Goal: Use online tool/utility: Utilize a website feature to perform a specific function

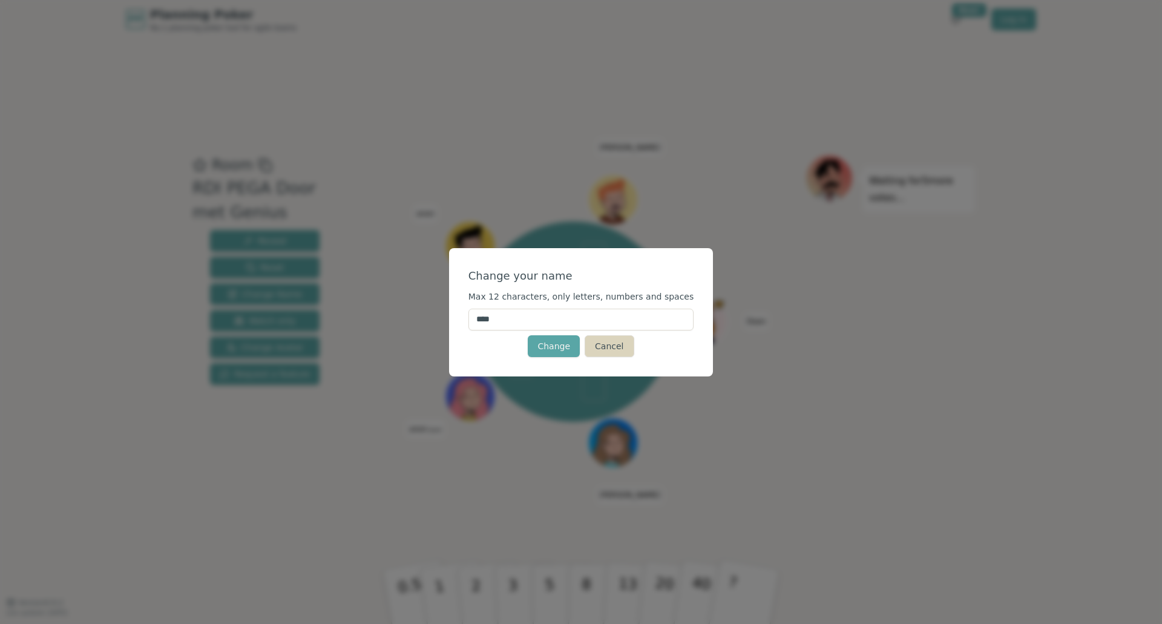
click at [613, 348] on button "Cancel" at bounding box center [609, 346] width 49 height 22
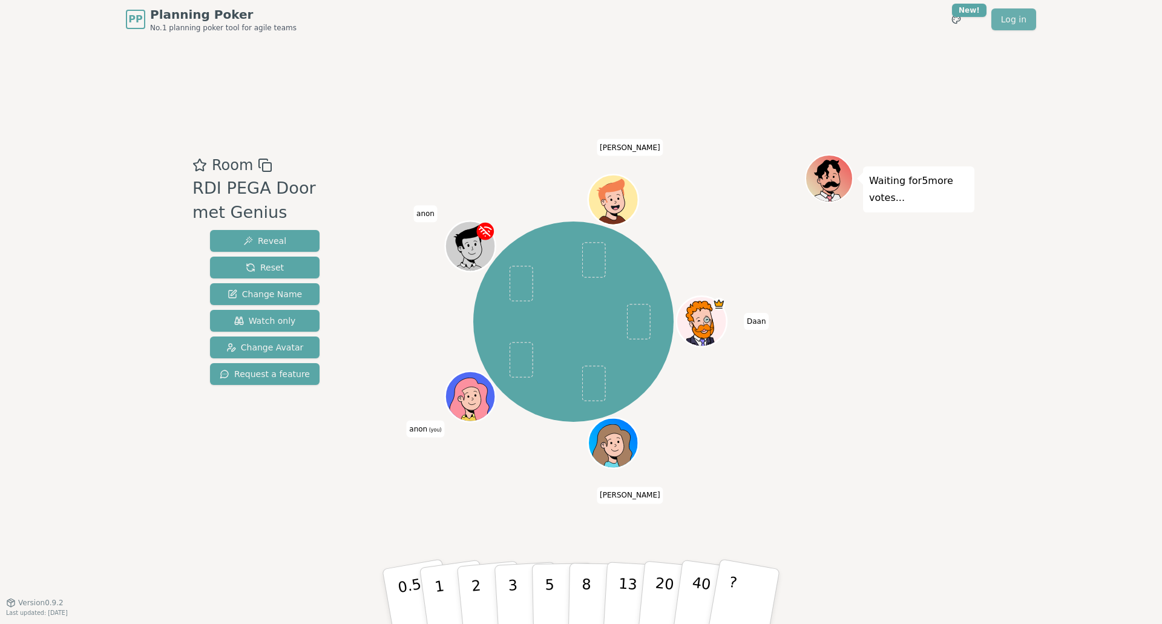
click at [1018, 20] on link "Log in" at bounding box center [1014, 19] width 45 height 22
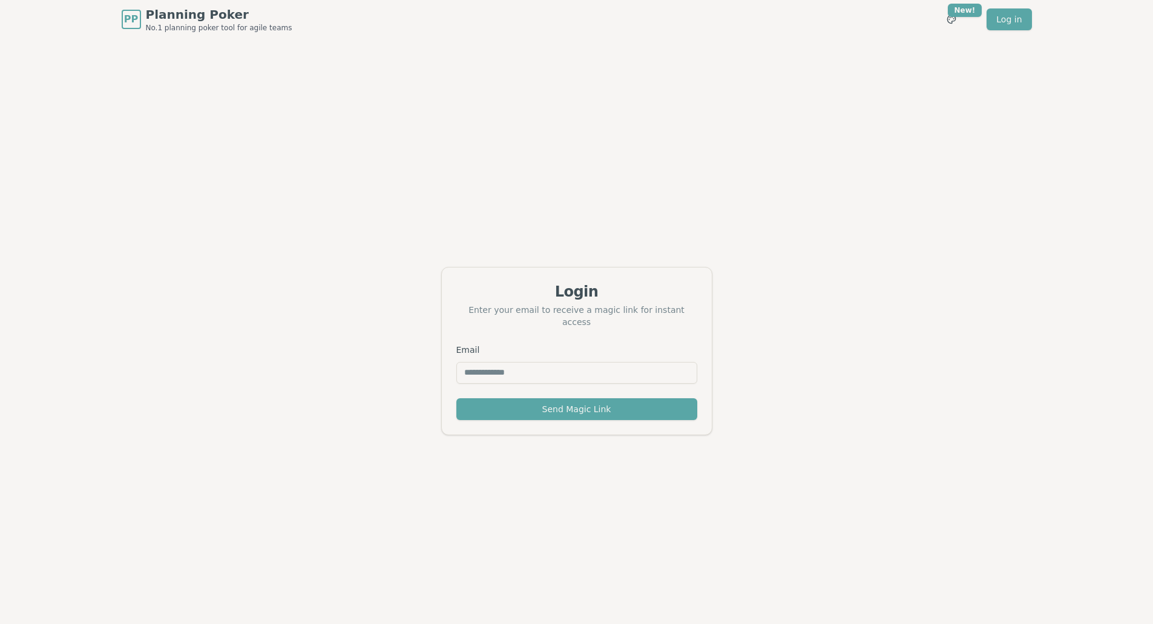
click at [484, 367] on input "Email" at bounding box center [576, 373] width 241 height 22
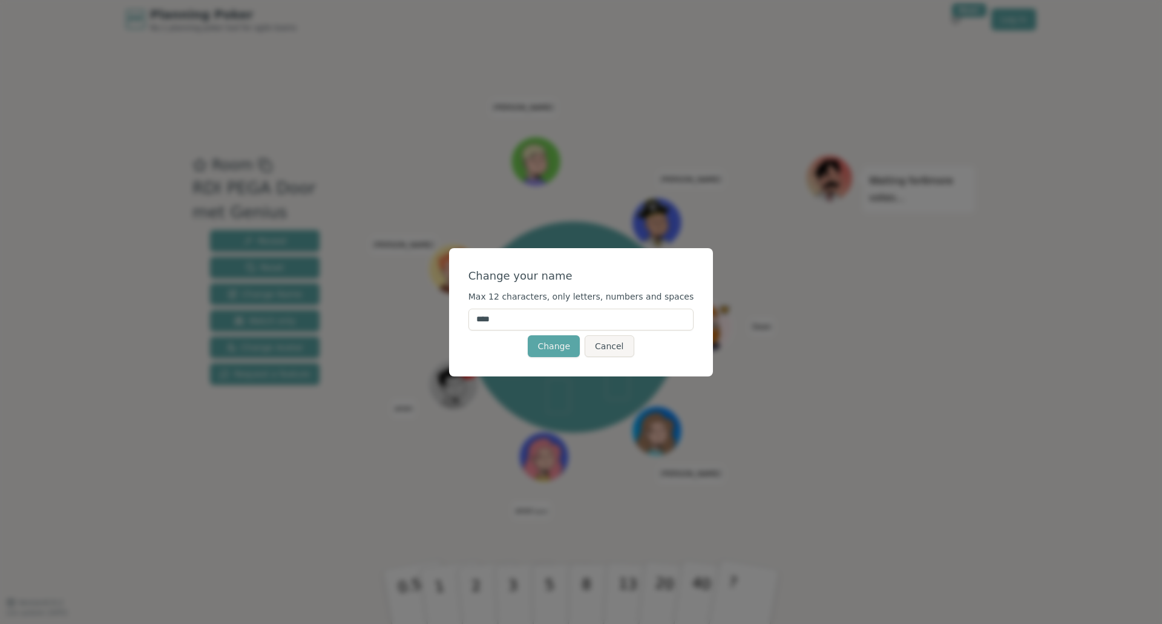
drag, startPoint x: 541, startPoint y: 318, endPoint x: 484, endPoint y: 320, distance: 56.9
click at [484, 320] on input "****" at bounding box center [582, 320] width 226 height 22
type input "******"
click at [562, 344] on button "Change" at bounding box center [554, 346] width 52 height 22
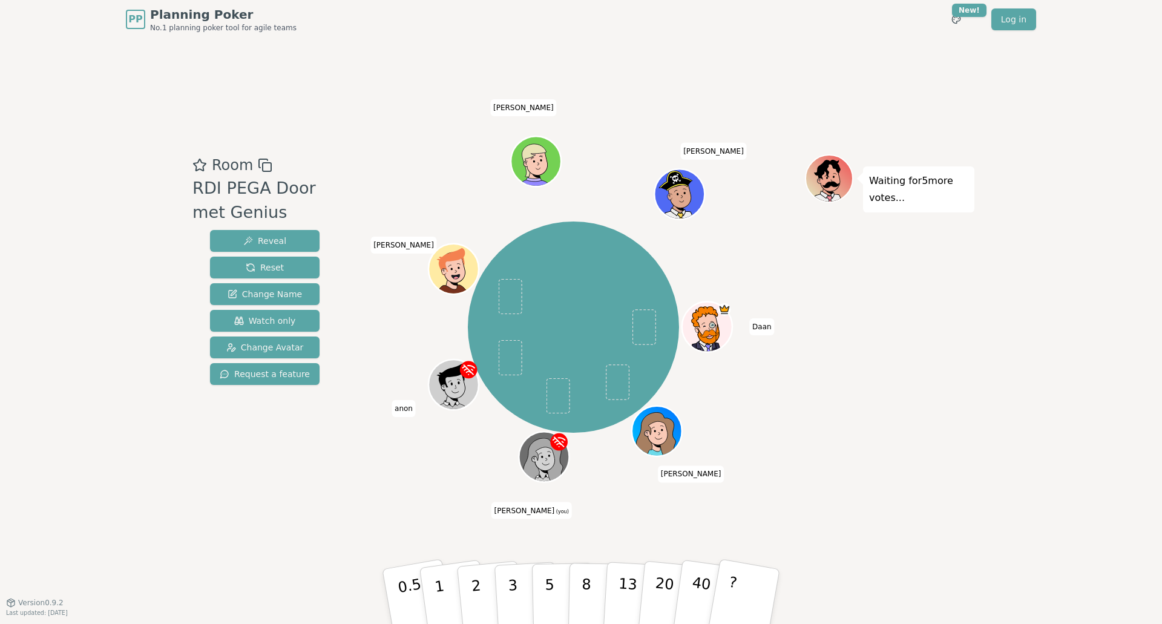
click at [542, 460] on div at bounding box center [545, 473] width 49 height 44
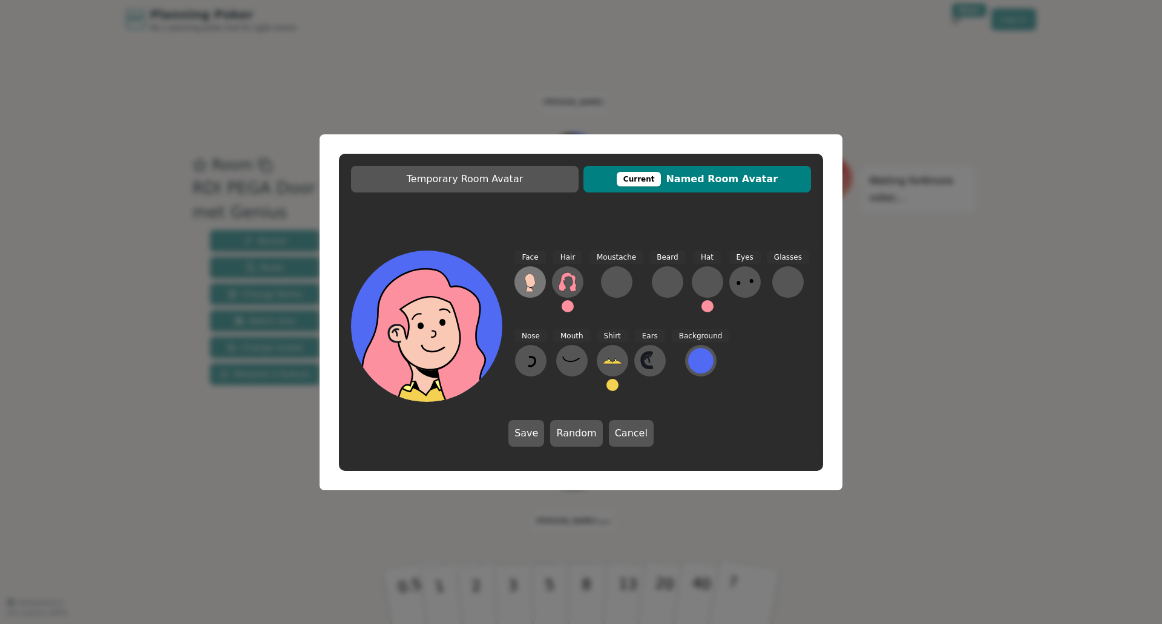
click at [529, 281] on icon at bounding box center [530, 280] width 10 height 13
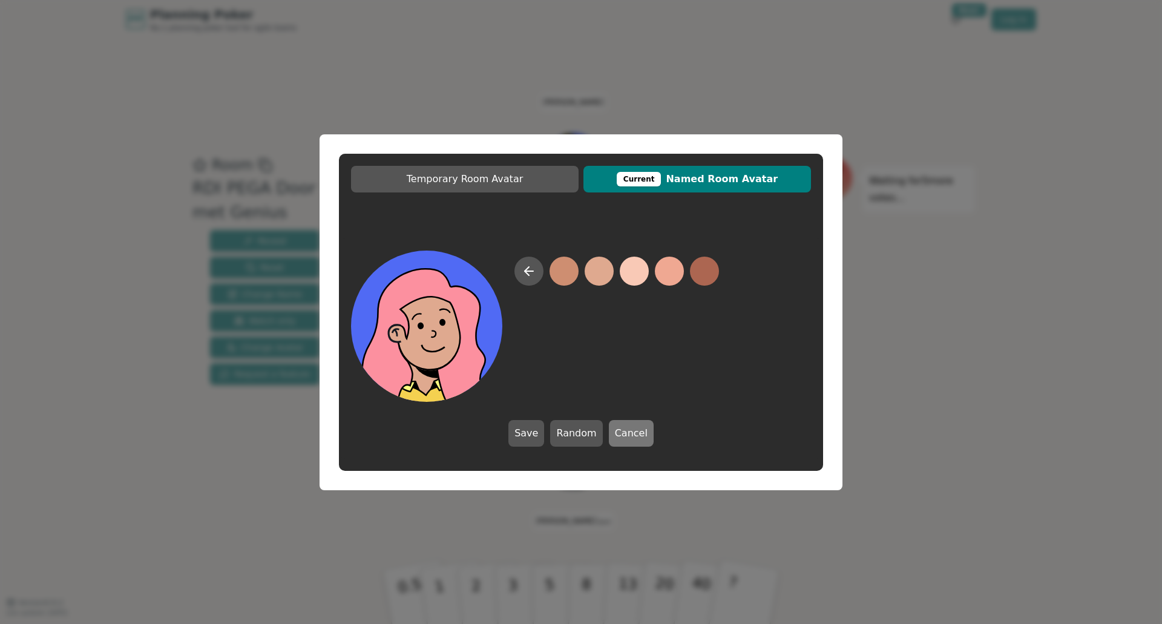
click at [628, 432] on button "Cancel" at bounding box center [631, 433] width 45 height 27
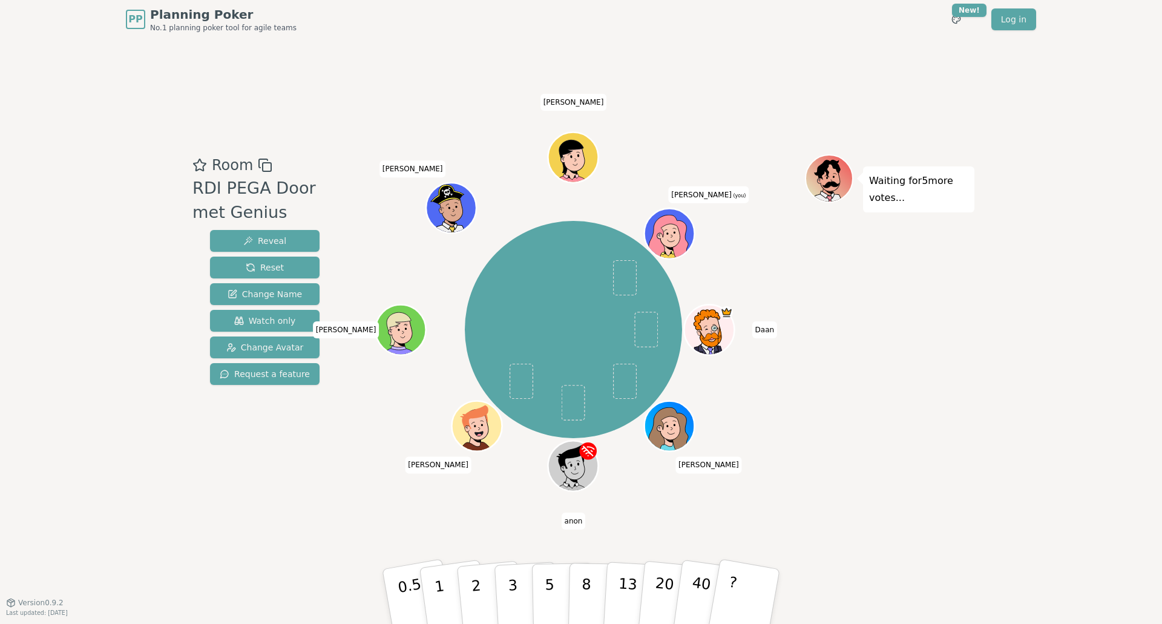
click at [670, 235] on icon at bounding box center [672, 236] width 5 height 4
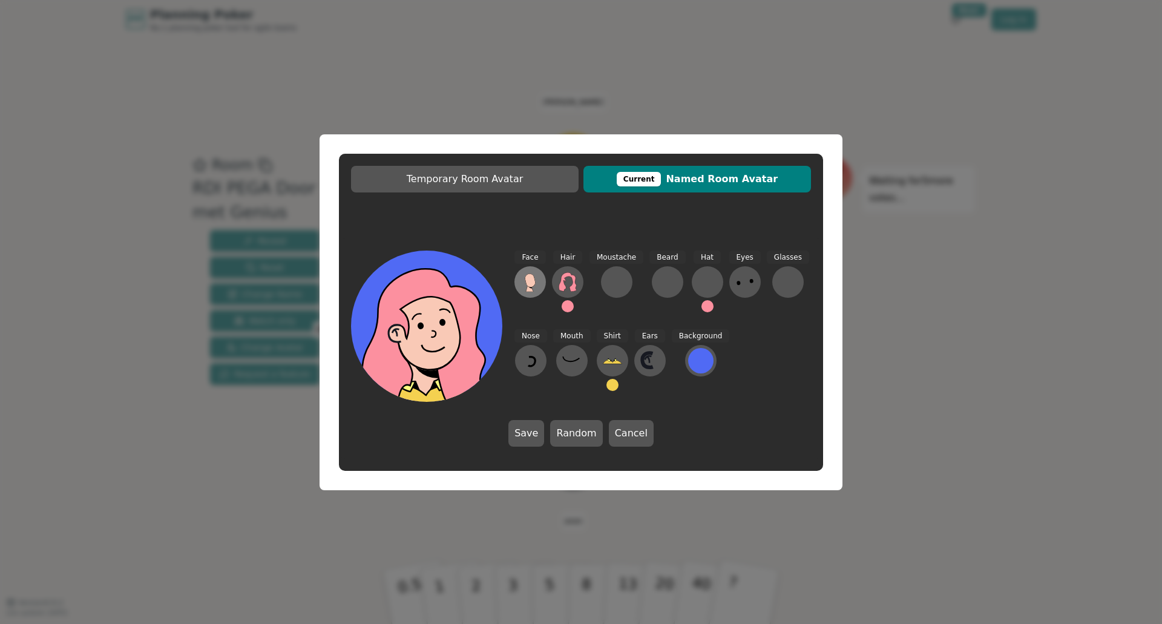
click at [532, 280] on icon at bounding box center [530, 280] width 10 height 13
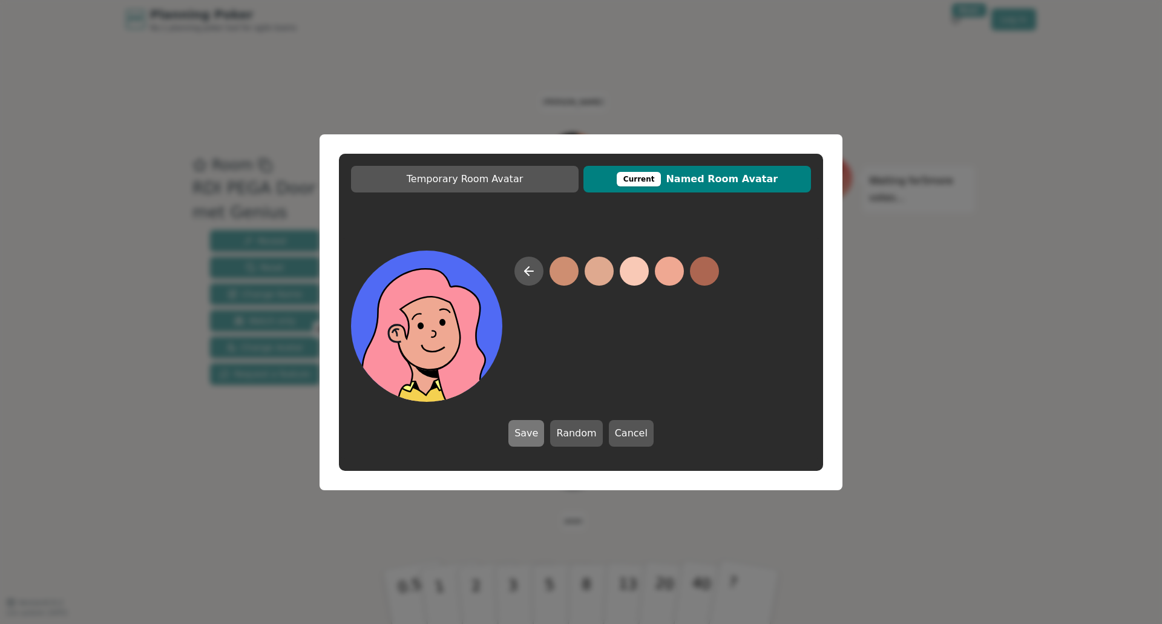
click at [534, 433] on button "Save" at bounding box center [527, 433] width 36 height 27
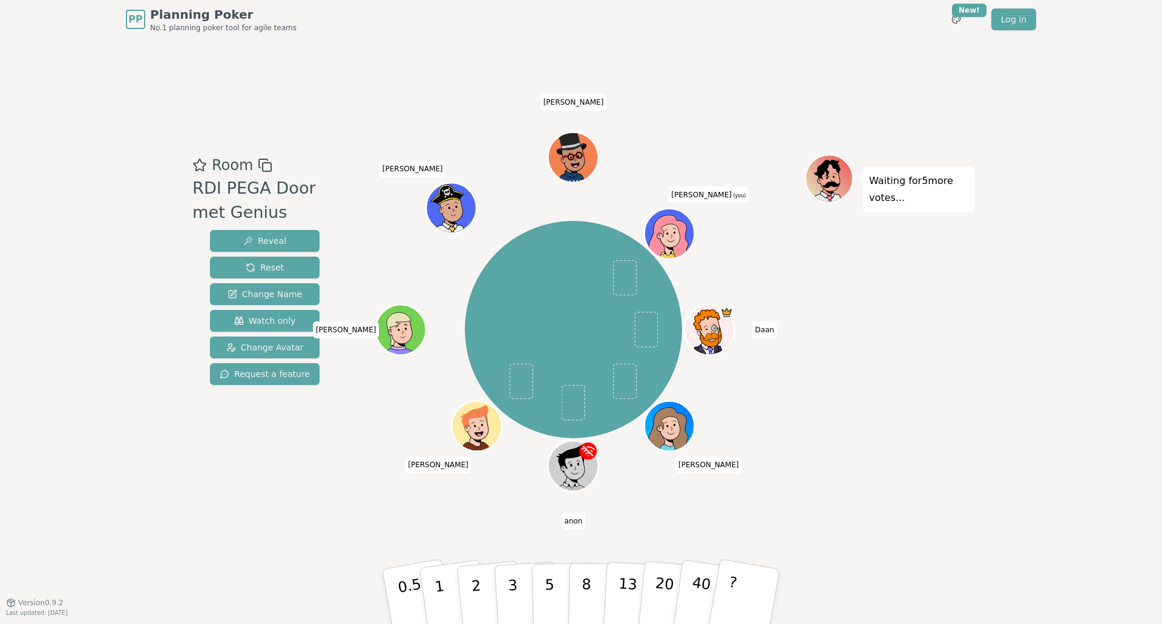
click at [670, 234] on icon at bounding box center [672, 236] width 5 height 4
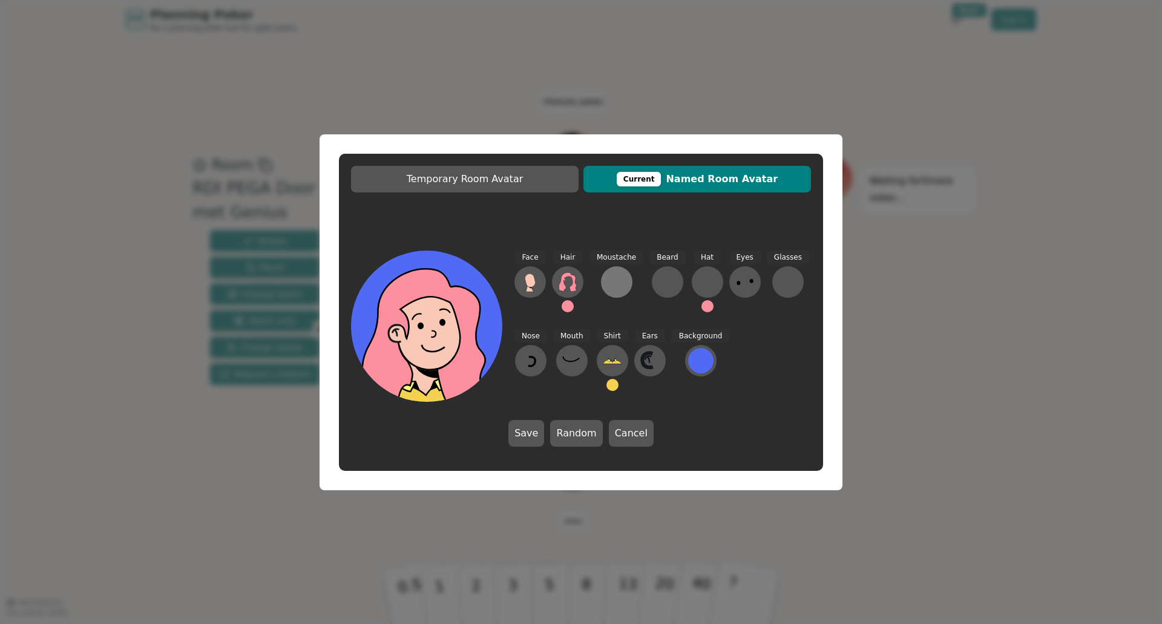
click at [614, 282] on div at bounding box center [616, 281] width 19 height 19
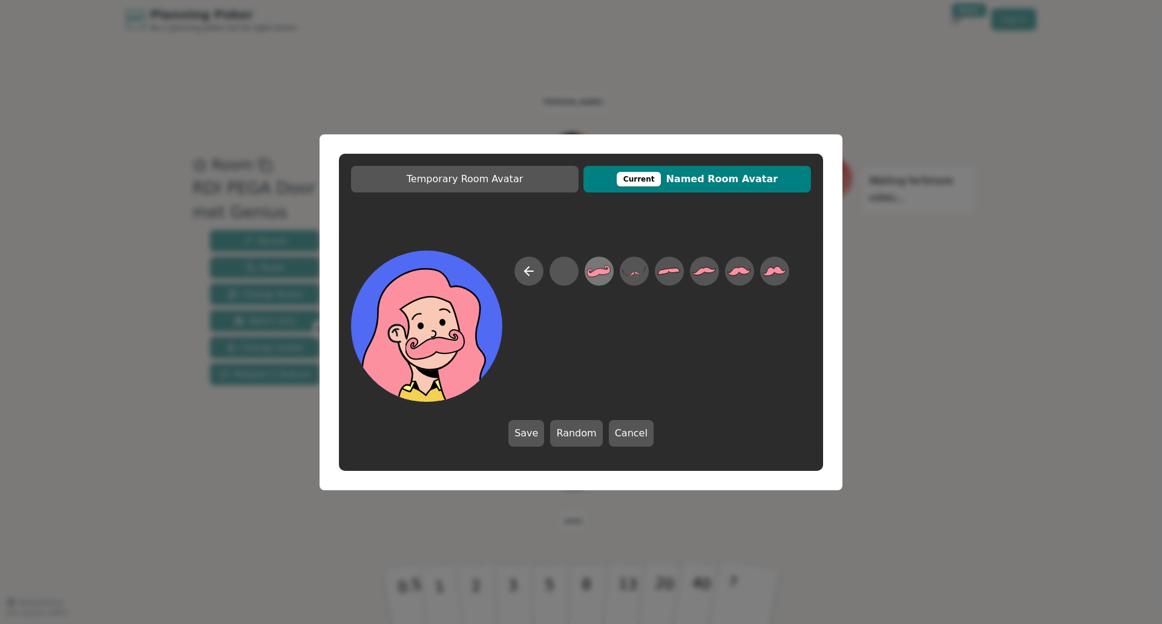
click at [599, 271] on icon at bounding box center [599, 271] width 24 height 12
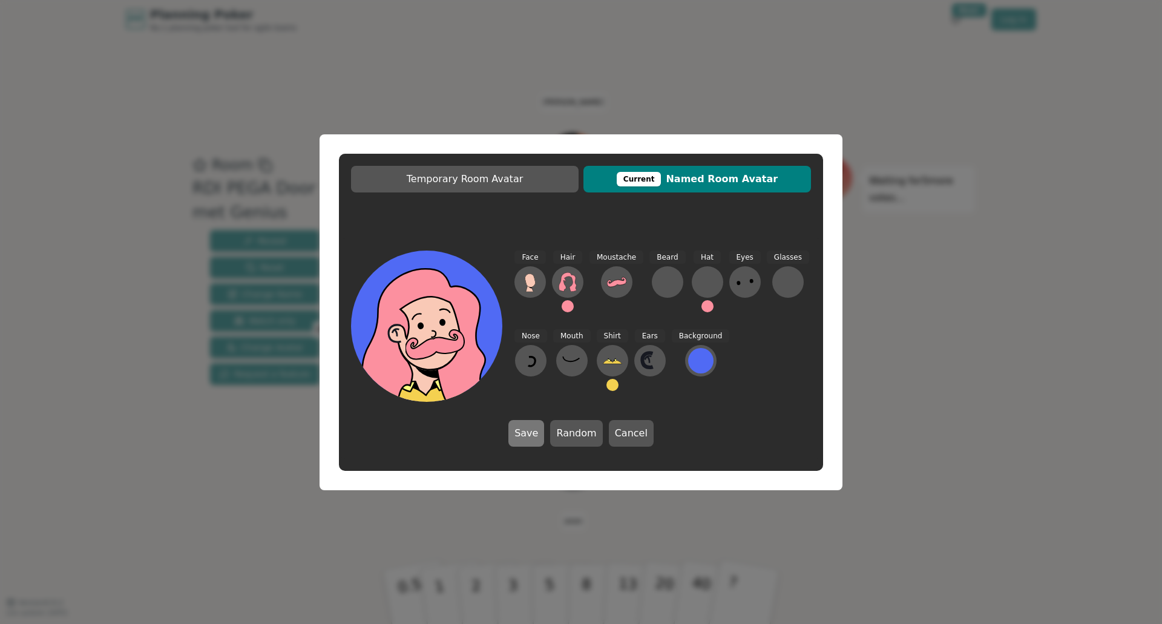
click at [528, 434] on button "Save" at bounding box center [527, 433] width 36 height 27
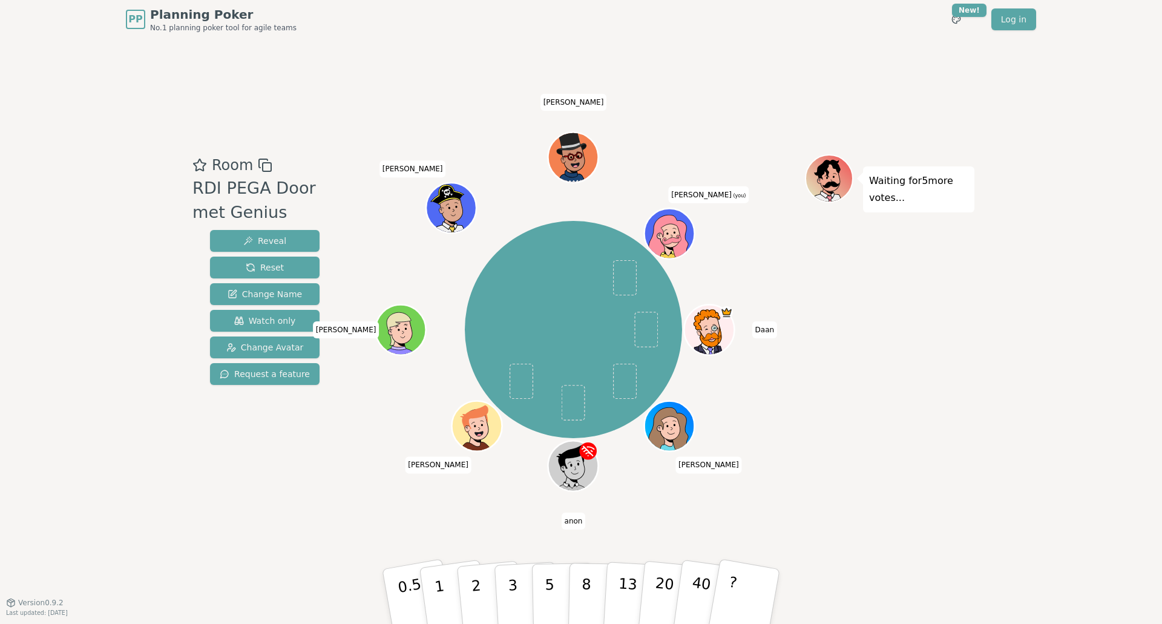
click at [668, 234] on icon at bounding box center [672, 240] width 19 height 22
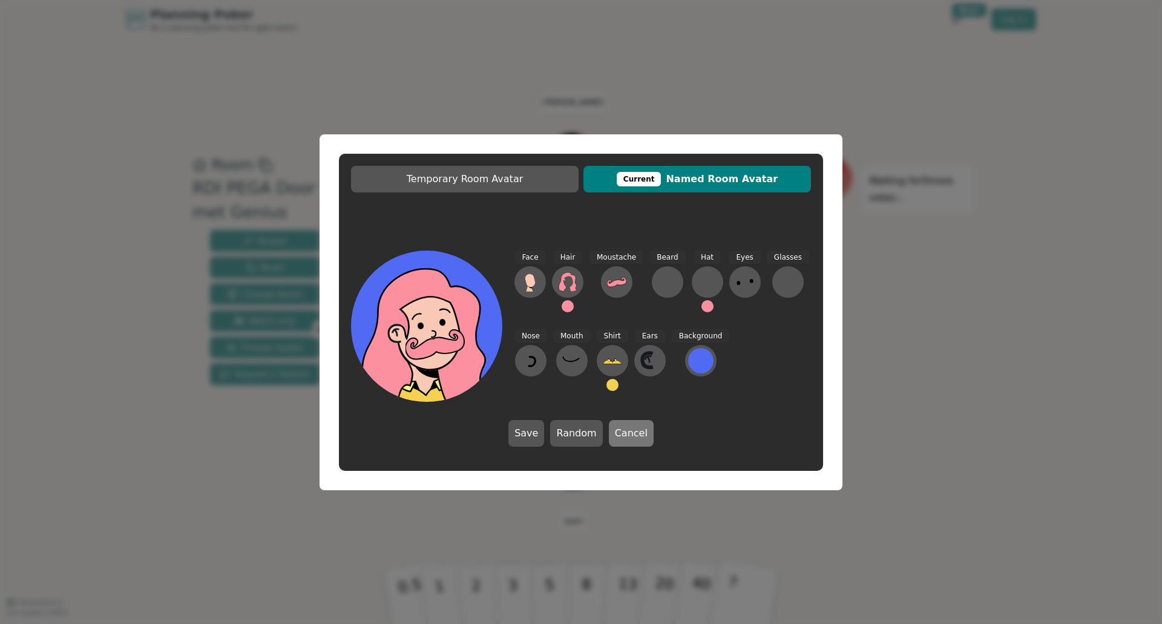
click at [626, 436] on button "Cancel" at bounding box center [631, 433] width 45 height 27
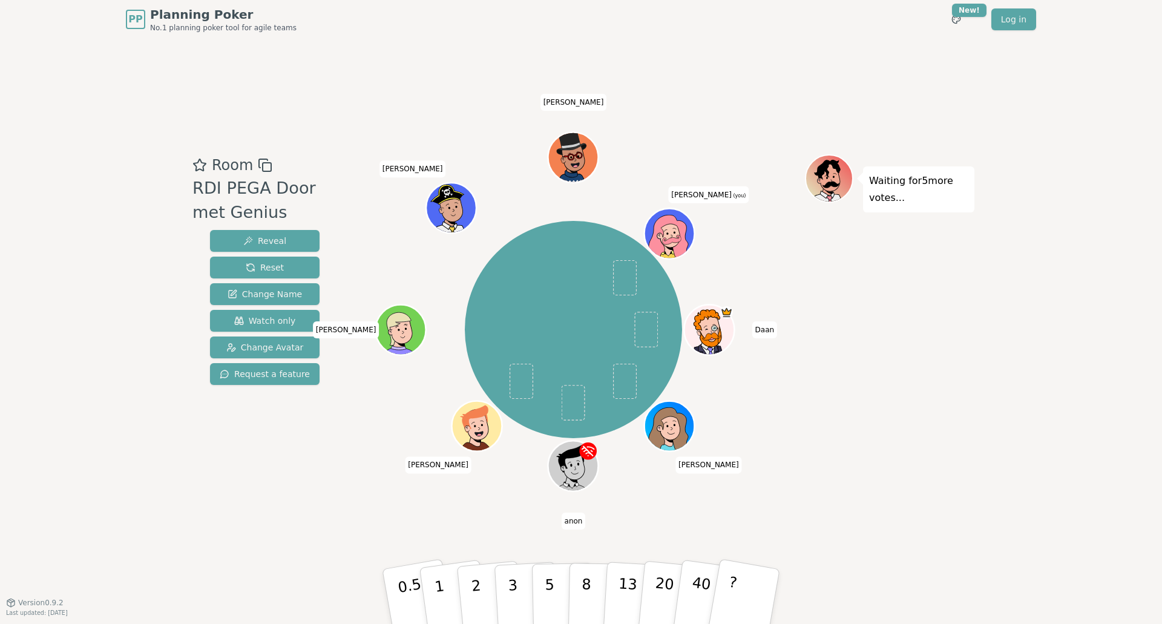
click at [671, 239] on icon at bounding box center [672, 240] width 19 height 10
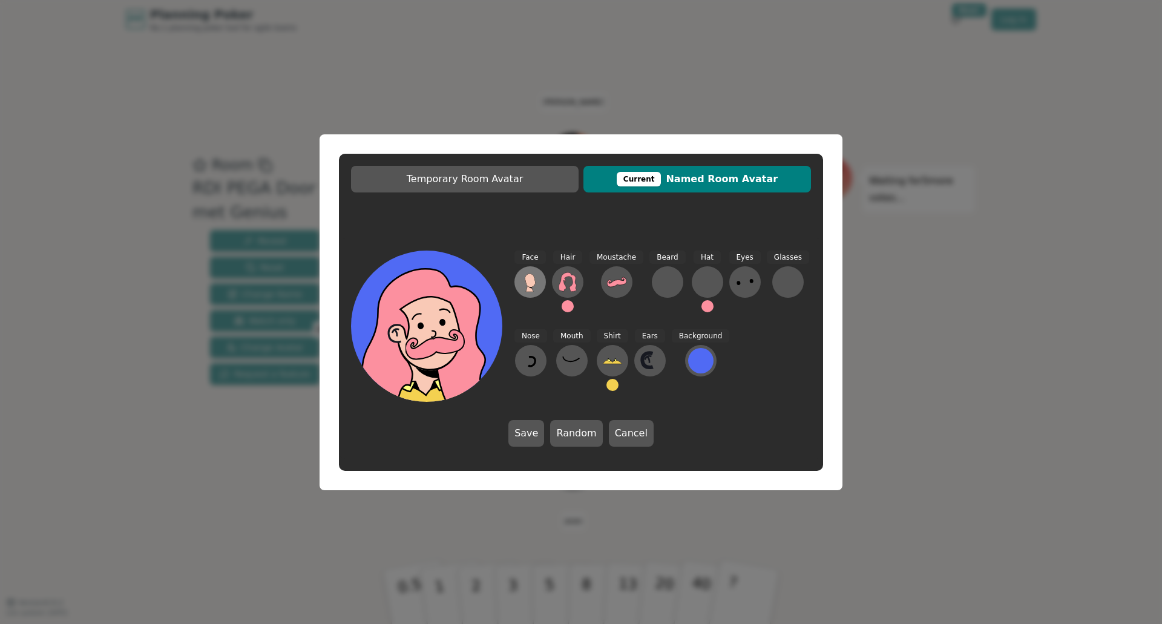
click at [530, 280] on icon at bounding box center [530, 280] width 10 height 13
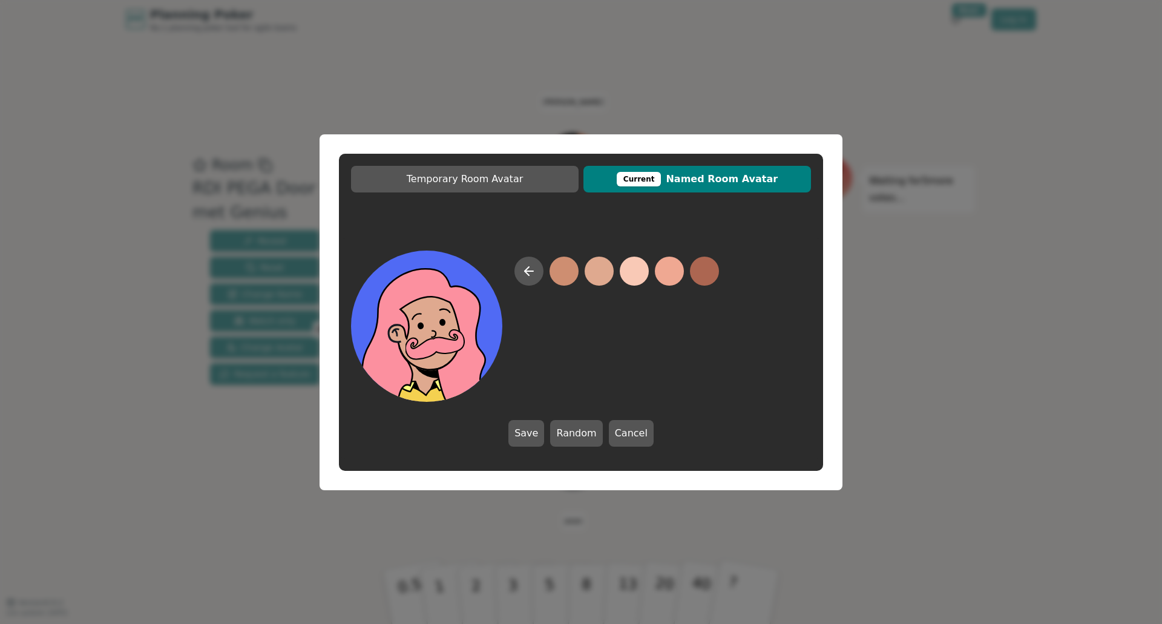
click at [599, 270] on button at bounding box center [599, 271] width 29 height 29
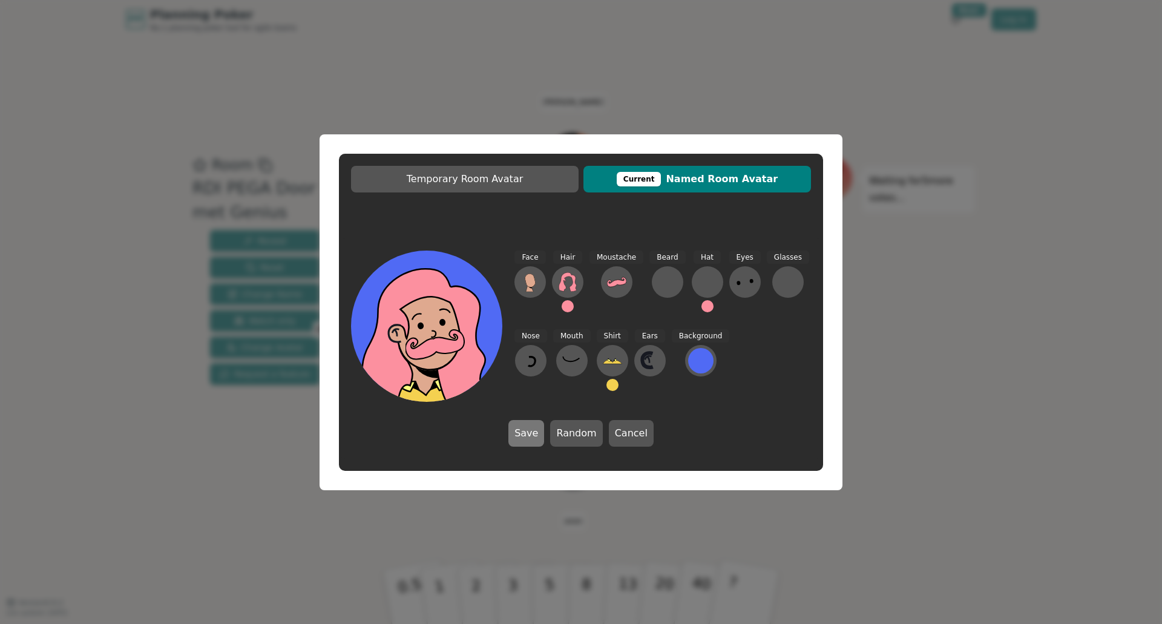
click at [532, 435] on button "Save" at bounding box center [527, 433] width 36 height 27
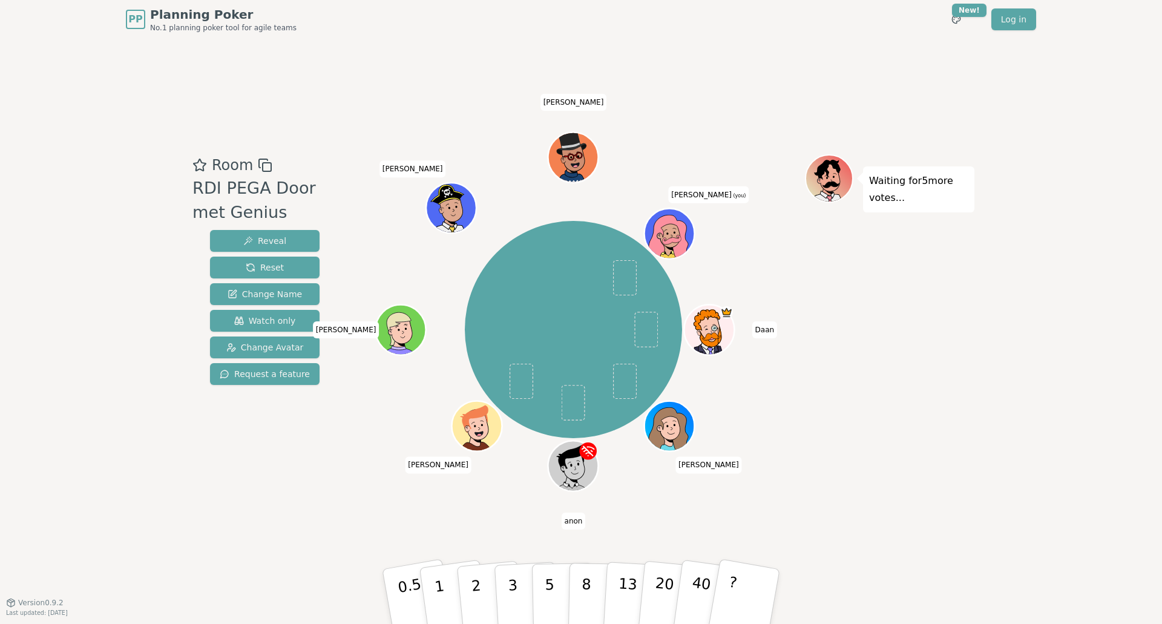
click at [673, 235] on icon at bounding box center [672, 240] width 19 height 22
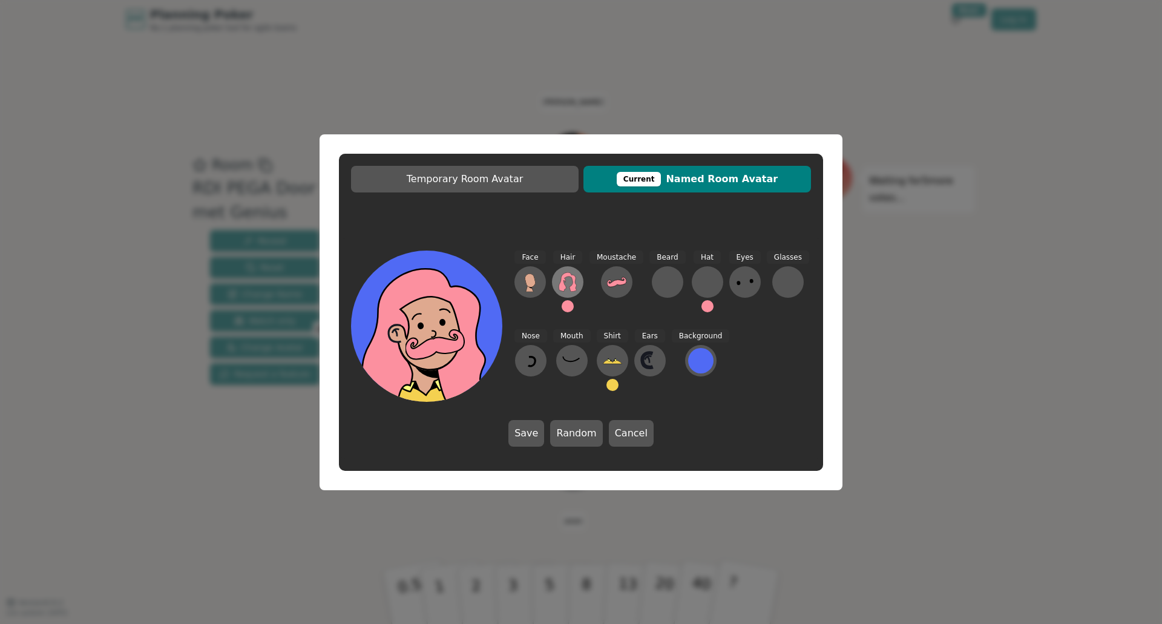
click at [568, 280] on icon at bounding box center [567, 281] width 19 height 19
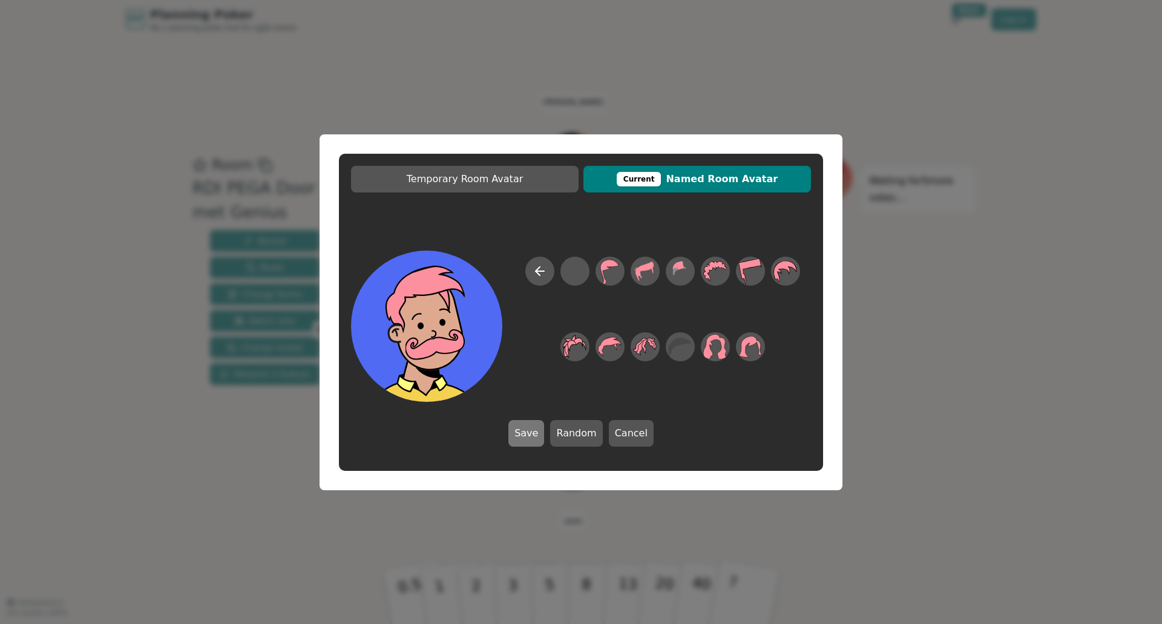
click at [535, 435] on button "Save" at bounding box center [527, 433] width 36 height 27
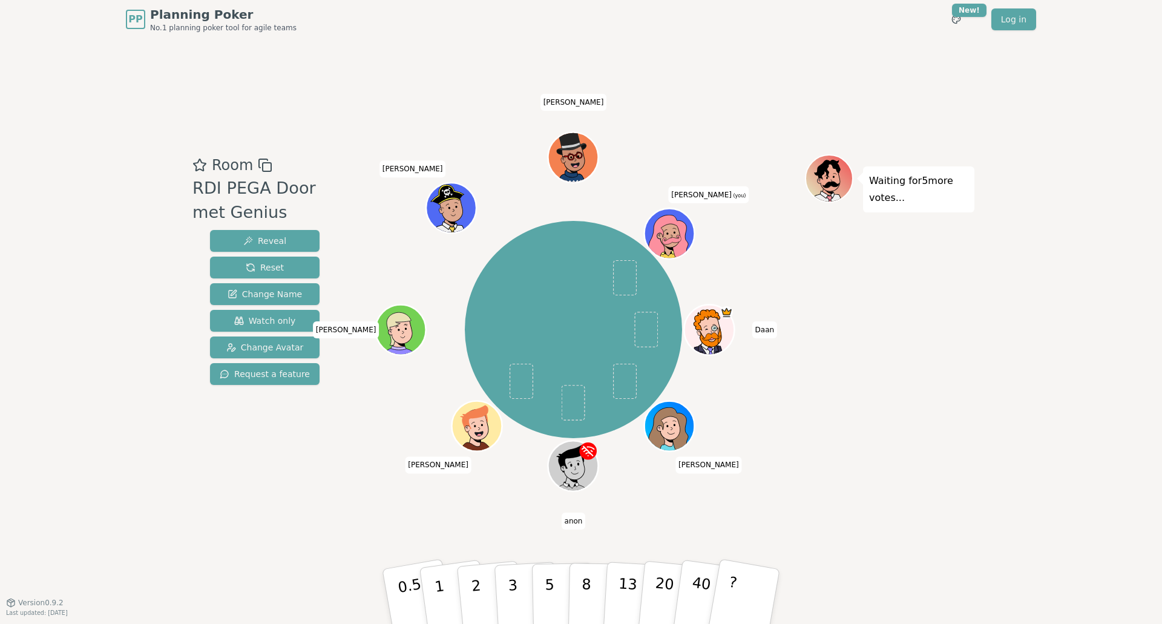
click at [667, 234] on icon at bounding box center [672, 240] width 19 height 22
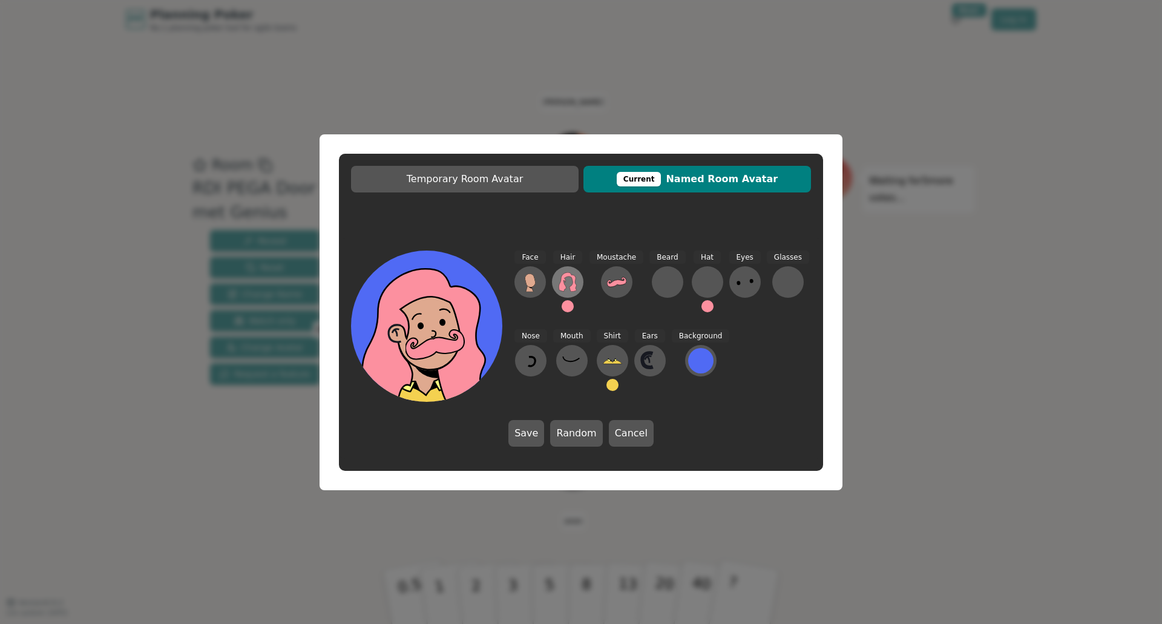
click at [568, 282] on icon at bounding box center [567, 281] width 19 height 19
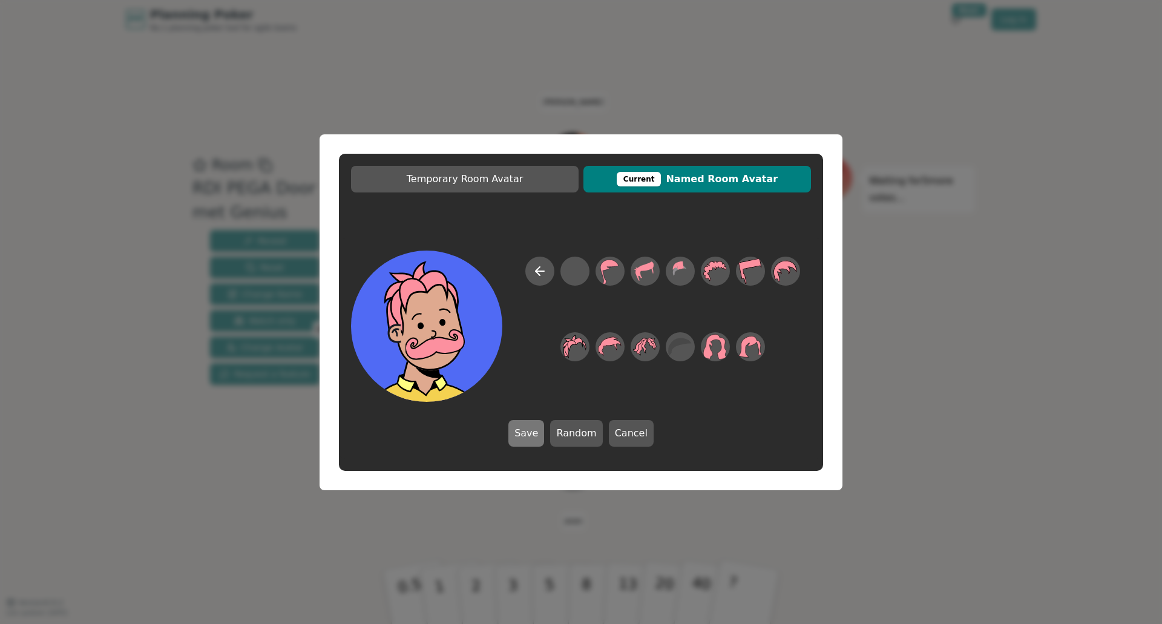
click at [530, 435] on button "Save" at bounding box center [527, 433] width 36 height 27
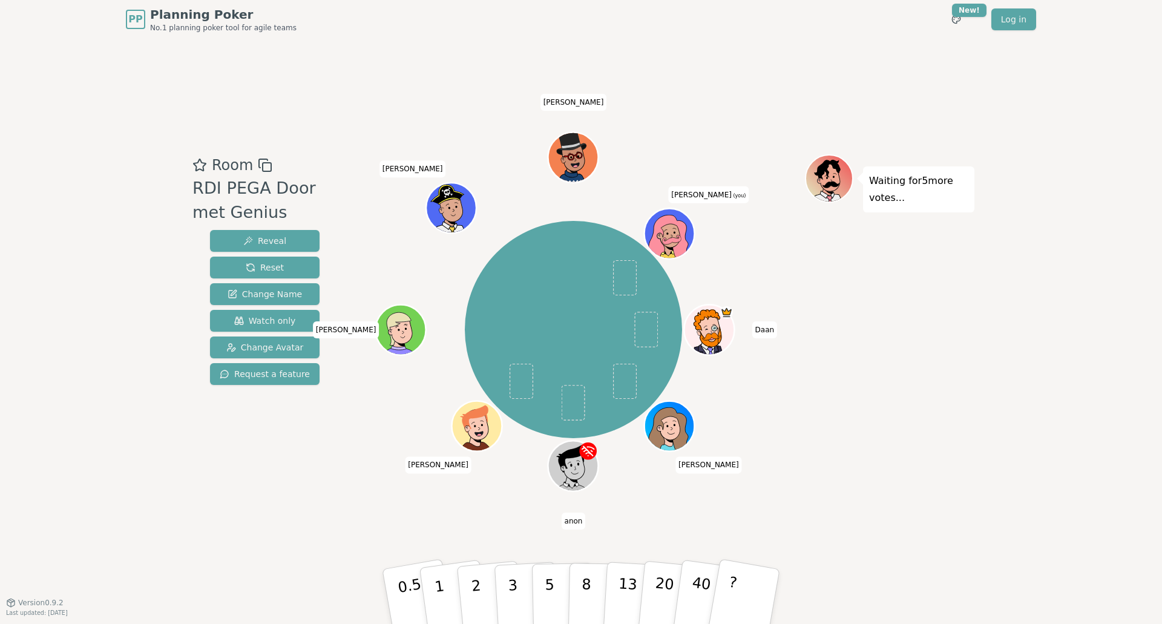
click at [671, 235] on icon at bounding box center [672, 240] width 19 height 22
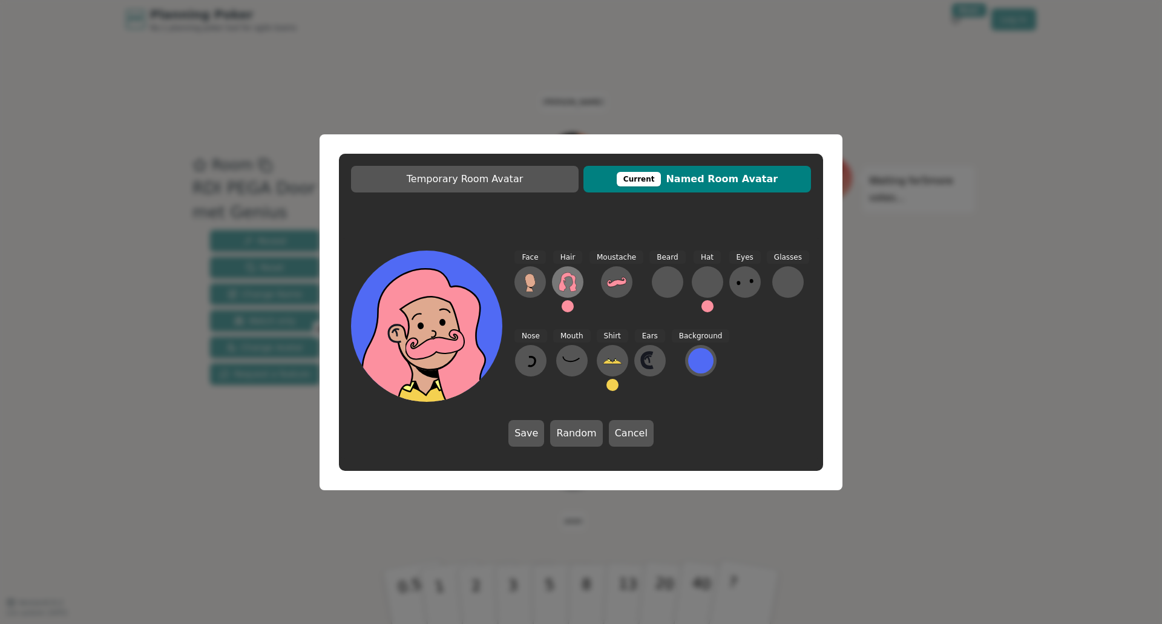
click at [569, 281] on icon at bounding box center [567, 281] width 19 height 19
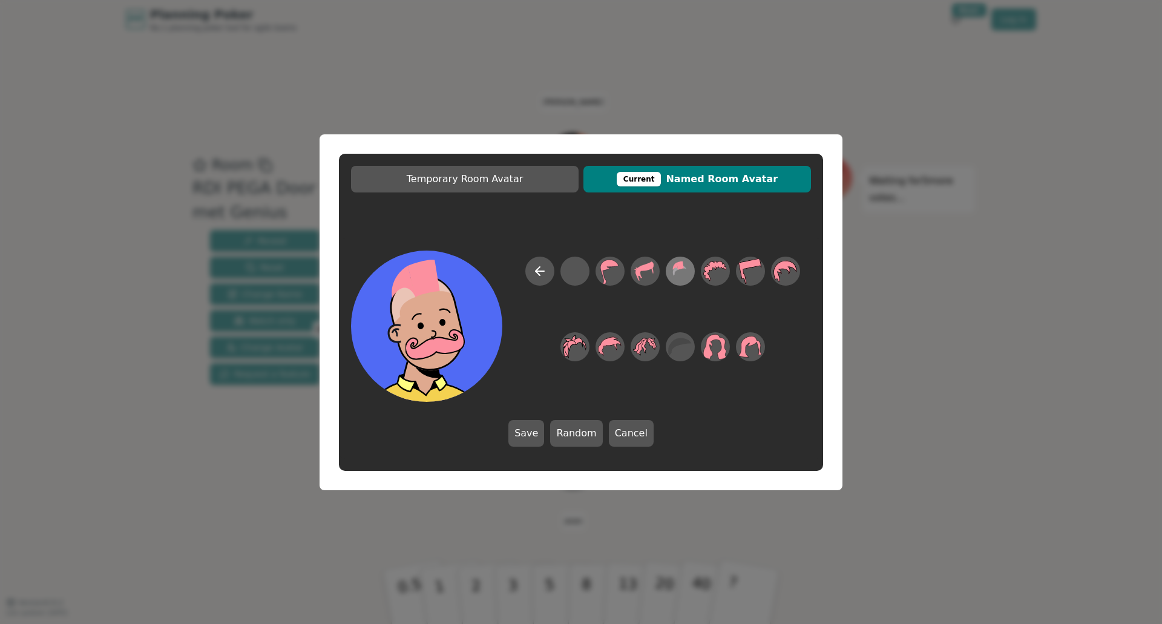
click at [677, 272] on icon at bounding box center [680, 270] width 24 height 27
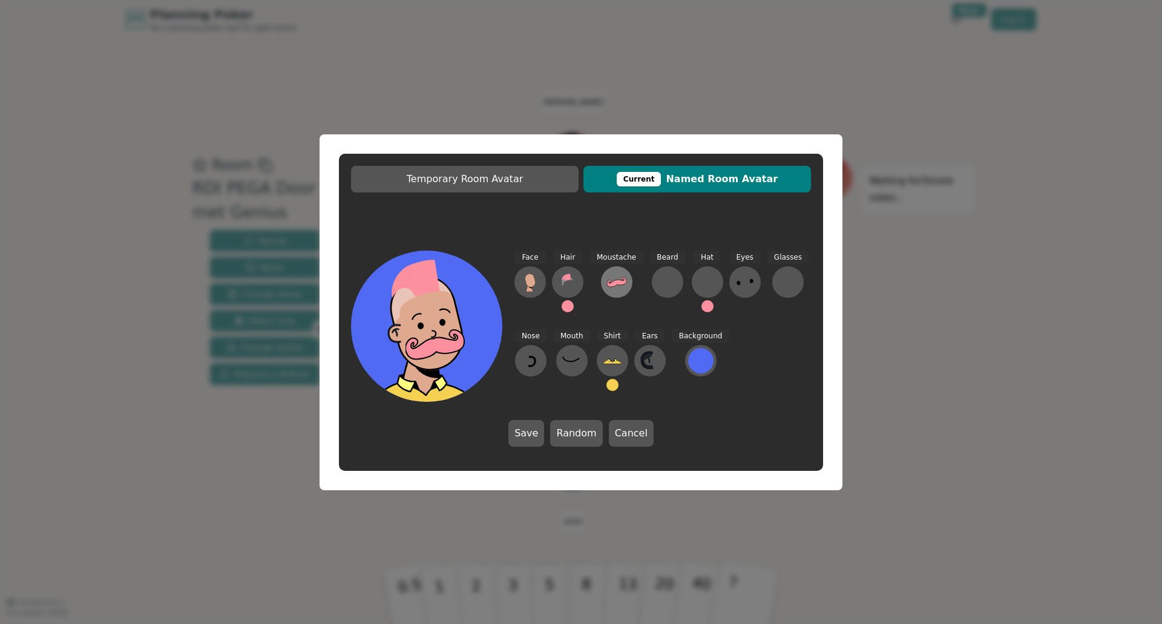
click at [616, 281] on icon at bounding box center [616, 282] width 19 height 10
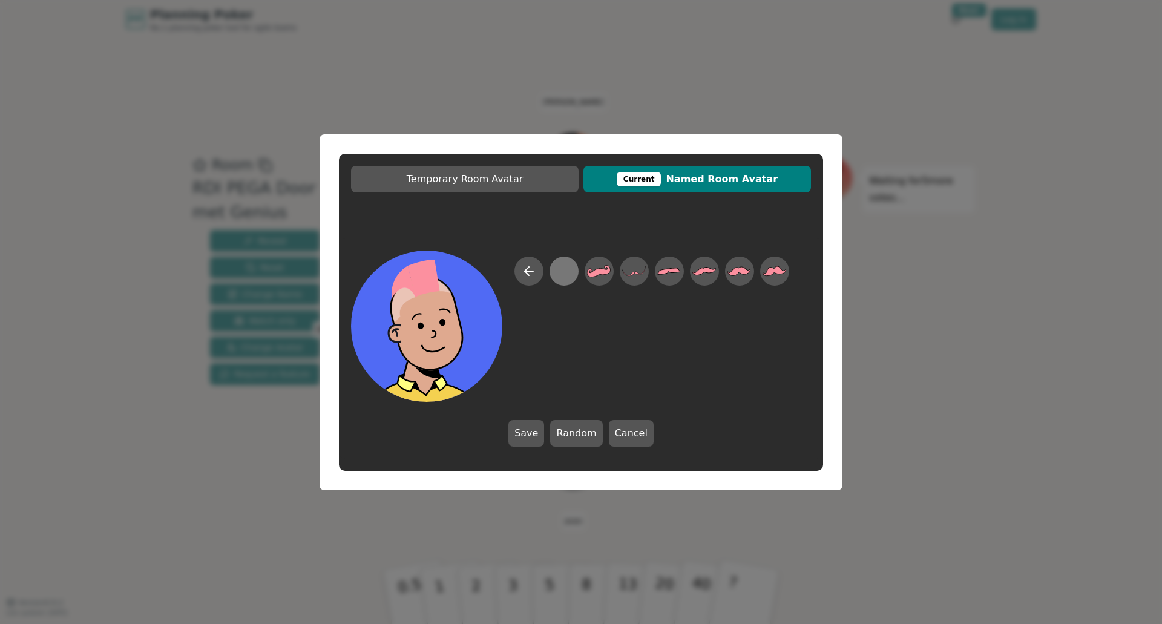
click at [563, 270] on div at bounding box center [564, 270] width 24 height 27
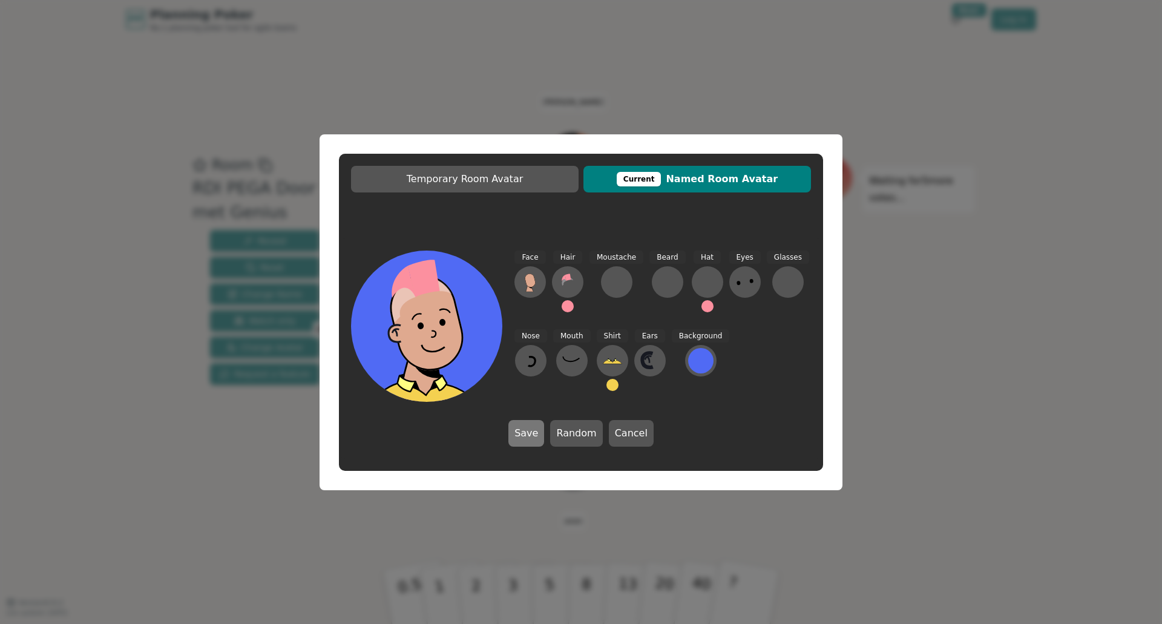
click at [531, 433] on button "Save" at bounding box center [527, 433] width 36 height 27
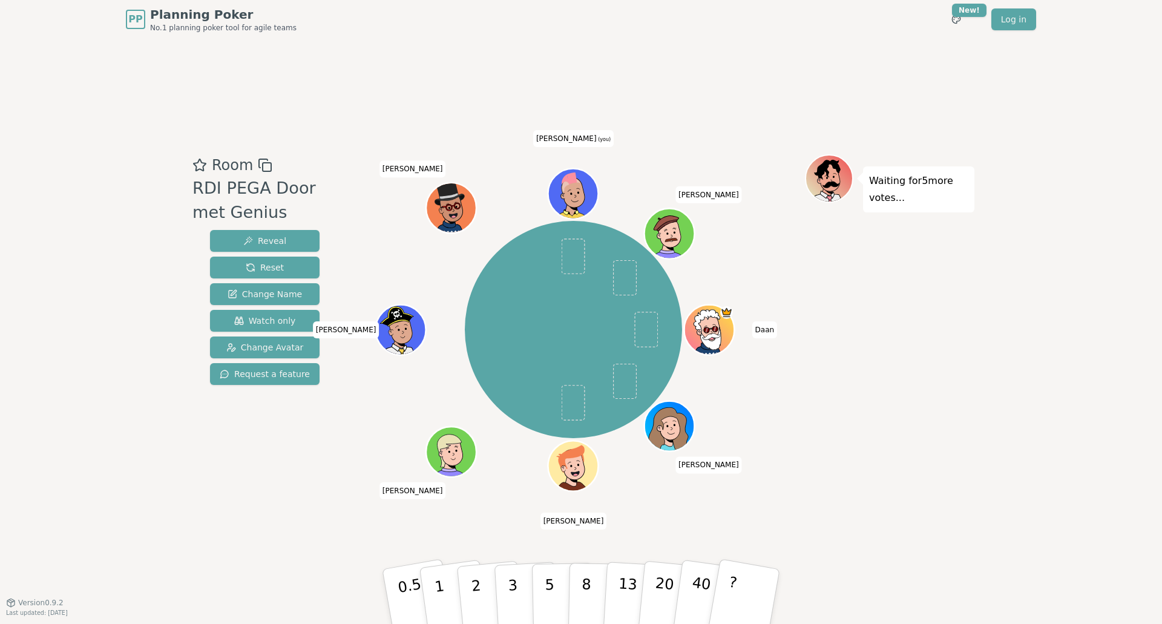
click at [576, 196] on icon at bounding box center [576, 197] width 2 height 2
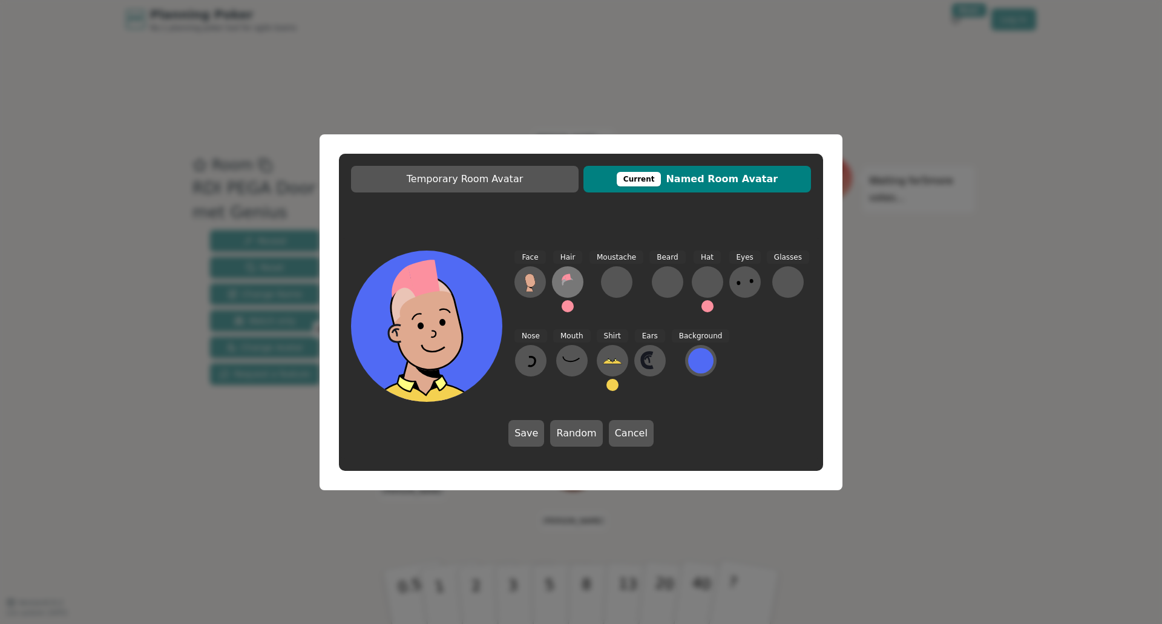
click at [568, 284] on icon at bounding box center [567, 281] width 19 height 19
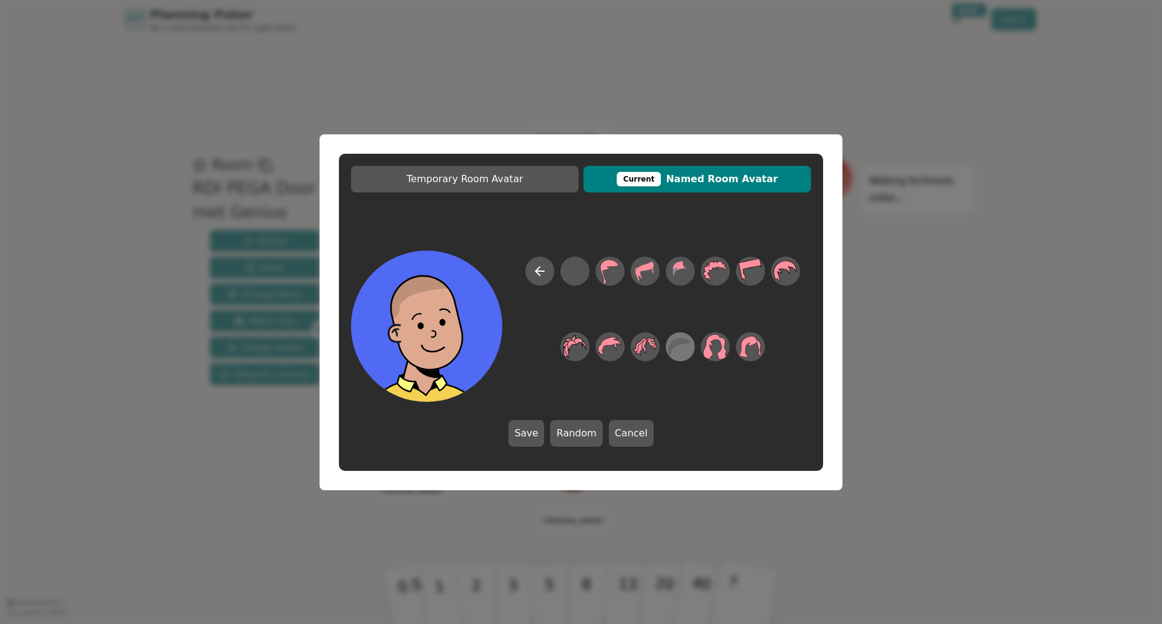
click at [679, 346] on icon at bounding box center [680, 346] width 24 height 27
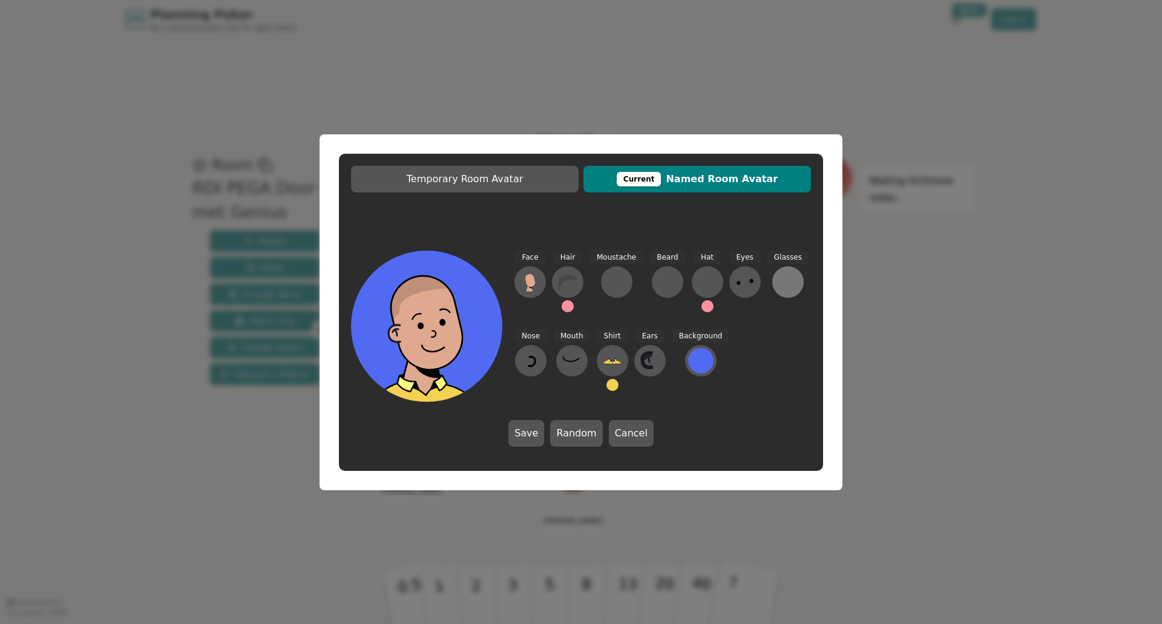
click at [779, 280] on div at bounding box center [788, 281] width 19 height 19
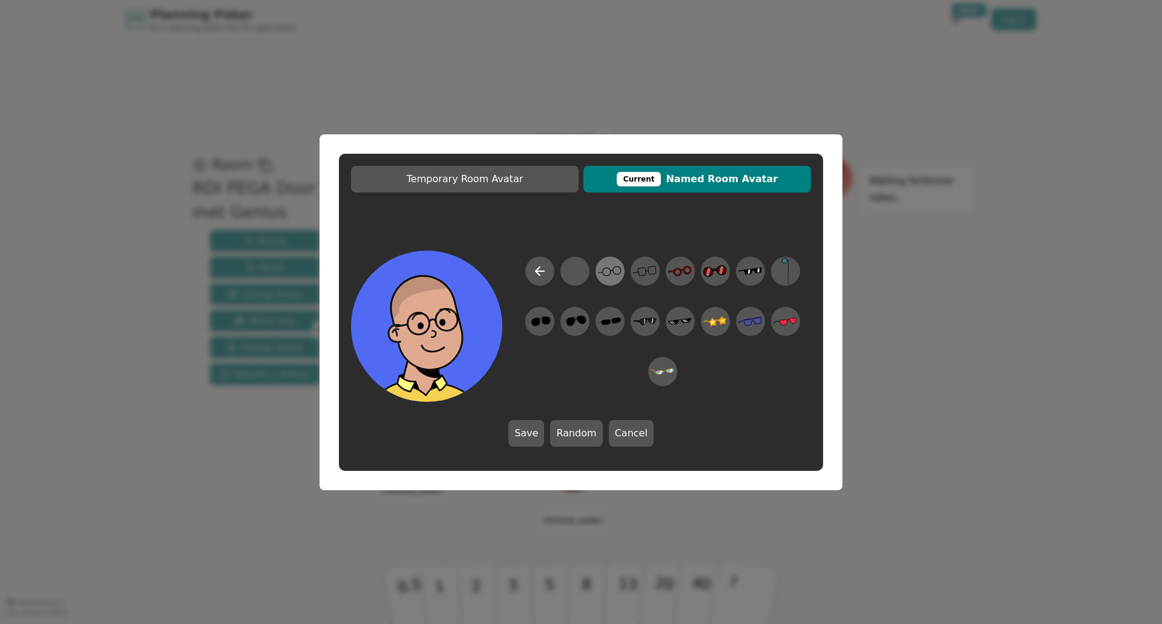
click at [611, 270] on circle at bounding box center [607, 272] width 8 height 8
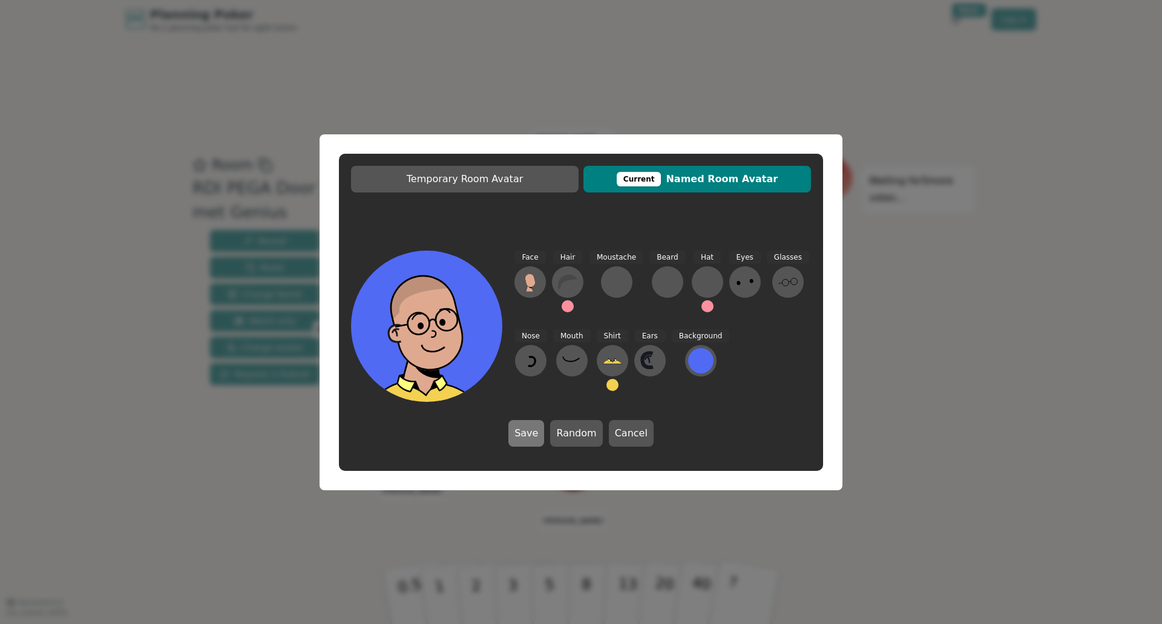
click at [530, 433] on button "Save" at bounding box center [527, 433] width 36 height 27
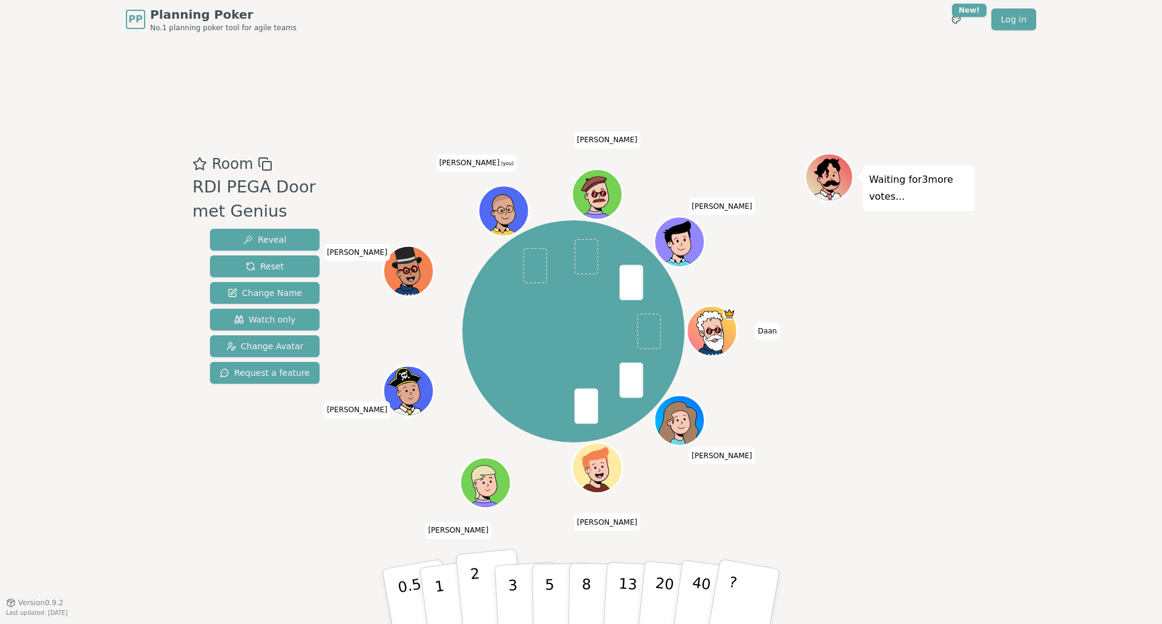
click at [477, 599] on p "2" at bounding box center [478, 598] width 16 height 66
click at [441, 599] on p "1" at bounding box center [441, 598] width 18 height 66
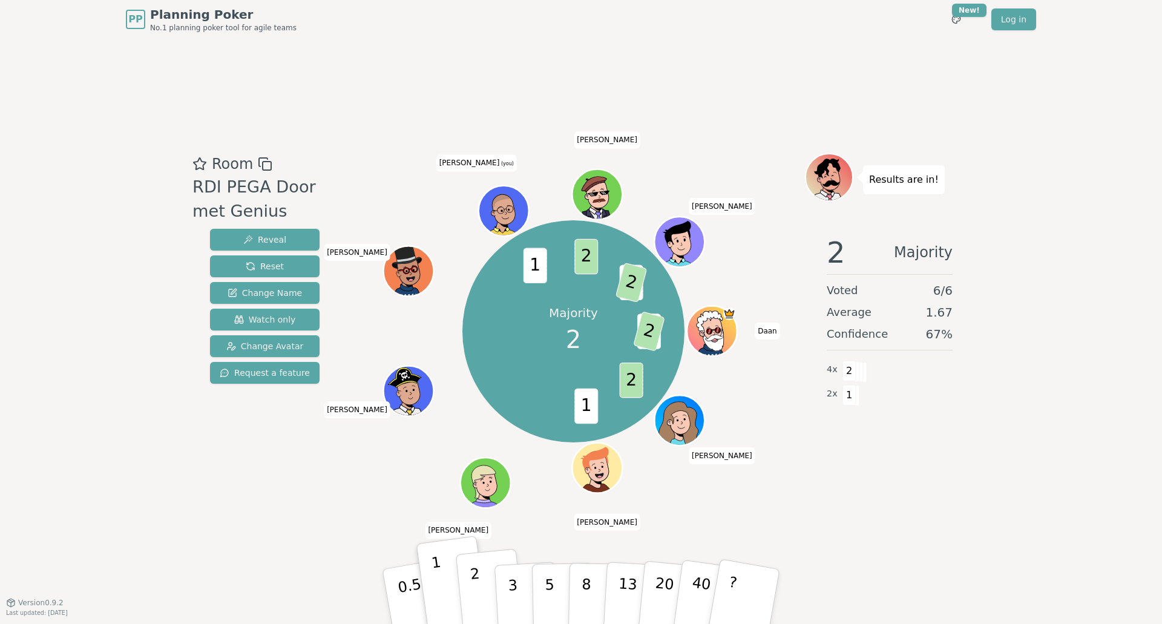
click at [476, 590] on p "2" at bounding box center [478, 598] width 16 height 66
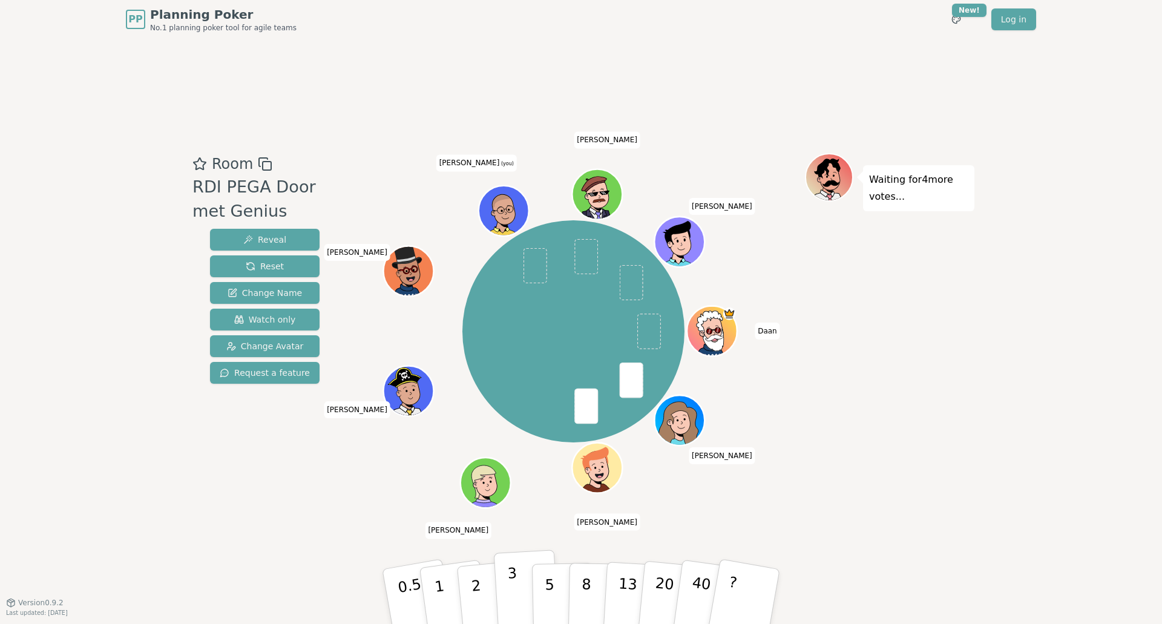
click at [515, 594] on p "3" at bounding box center [513, 598] width 13 height 66
click at [740, 601] on button "?" at bounding box center [745, 597] width 76 height 100
